Goal: Information Seeking & Learning: Learn about a topic

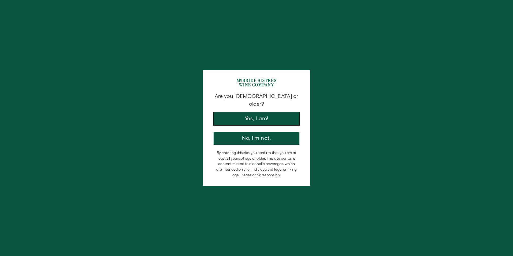
click at [253, 115] on button "Yes, I am!" at bounding box center [257, 118] width 86 height 13
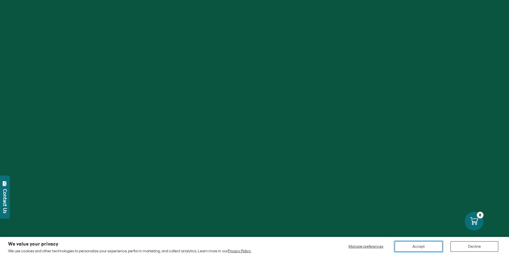
click at [421, 244] on button "Accept" at bounding box center [419, 246] width 48 height 10
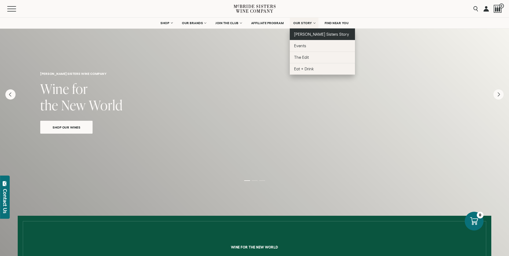
click at [307, 36] on span "[PERSON_NAME] Sisters Story" at bounding box center [321, 34] width 55 height 5
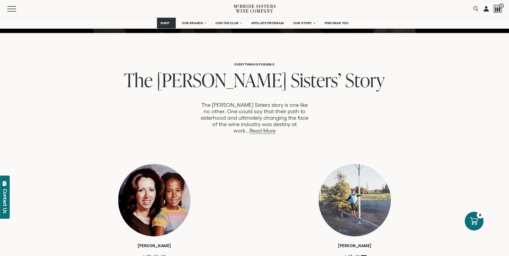
scroll to position [268, 0]
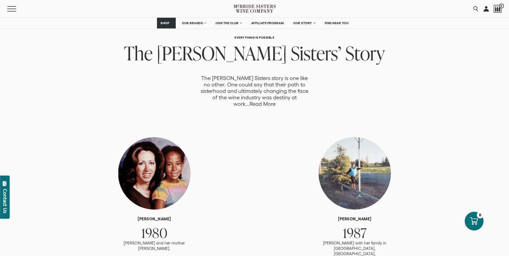
click at [276, 101] on link "Read More" at bounding box center [263, 104] width 26 height 6
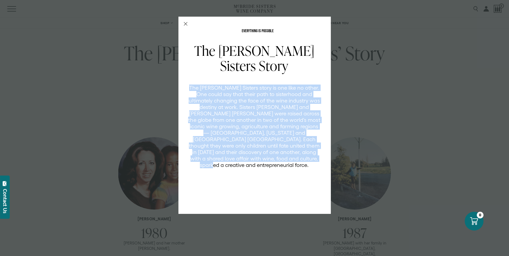
drag, startPoint x: 193, startPoint y: 87, endPoint x: 289, endPoint y: 162, distance: 121.8
click at [289, 162] on p "The [PERSON_NAME] Sisters story is one like no other. One could say that their …" at bounding box center [254, 127] width 133 height 84
copy p "The [PERSON_NAME] Sisters story is one like no other. One could say that their …"
click at [346, 107] on div "EVERYTHING IS POSSIBLE The McBride Sisters Story The McBride Sisters story is o…" at bounding box center [254, 128] width 509 height 256
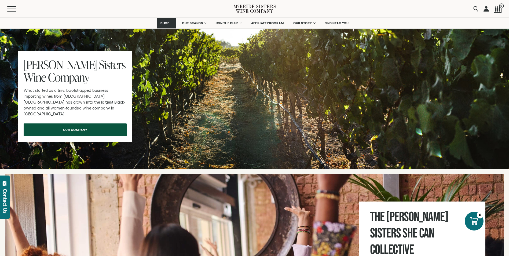
scroll to position [1691, 0]
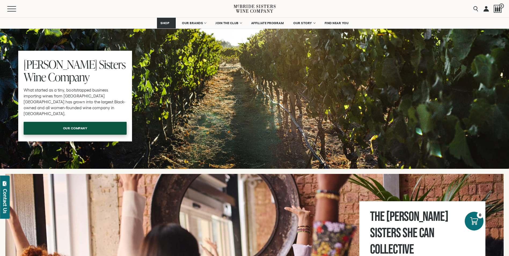
click at [74, 122] on link "our company" at bounding box center [75, 128] width 103 height 13
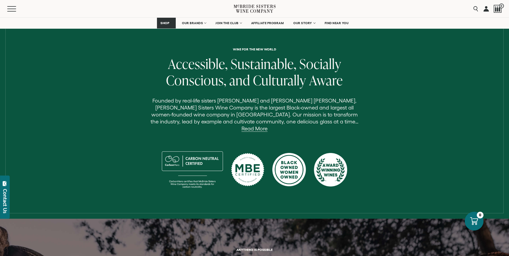
scroll to position [161, 0]
click at [268, 125] on link "Read More" at bounding box center [255, 128] width 26 height 6
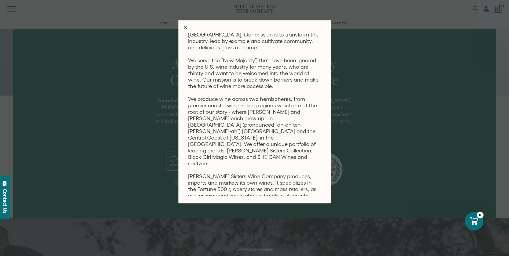
scroll to position [0, 0]
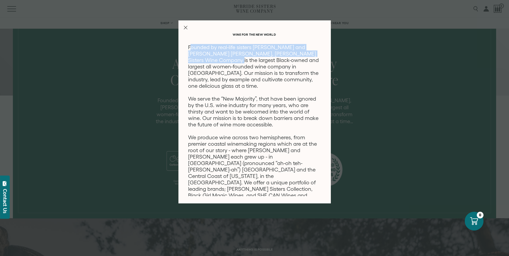
drag, startPoint x: 190, startPoint y: 49, endPoint x: 200, endPoint y: 58, distance: 13.6
click at [200, 58] on p "Founded by real-life sisters [PERSON_NAME] and [PERSON_NAME] [PERSON_NAME], [PE…" at bounding box center [254, 179] width 133 height 271
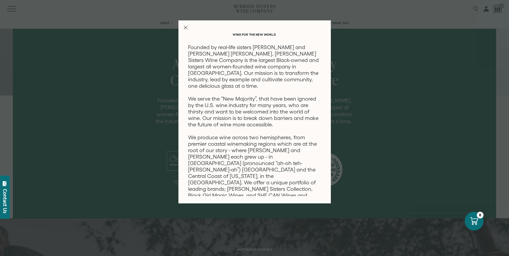
drag, startPoint x: 200, startPoint y: 58, endPoint x: 185, endPoint y: 44, distance: 20.0
click at [185, 44] on div "Wine for the new world Founded by real-life sisters [PERSON_NAME] and [PERSON_N…" at bounding box center [255, 111] width 152 height 183
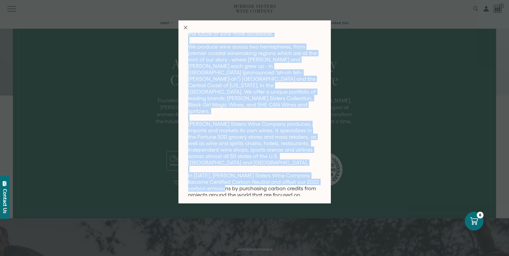
scroll to position [93, 0]
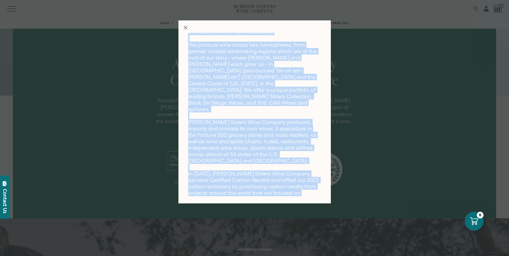
drag, startPoint x: 187, startPoint y: 46, endPoint x: 278, endPoint y: 201, distance: 180.0
click at [278, 201] on div "Wine for the new world Founded by real-life sisters [PERSON_NAME] and [PERSON_N…" at bounding box center [255, 111] width 152 height 183
copy p "Loremip do sita-cons adipisc Elits DoEiusm tem Incidi UtLabor Etdo, MaGnaal Eni…"
